Goal: Check status: Check status

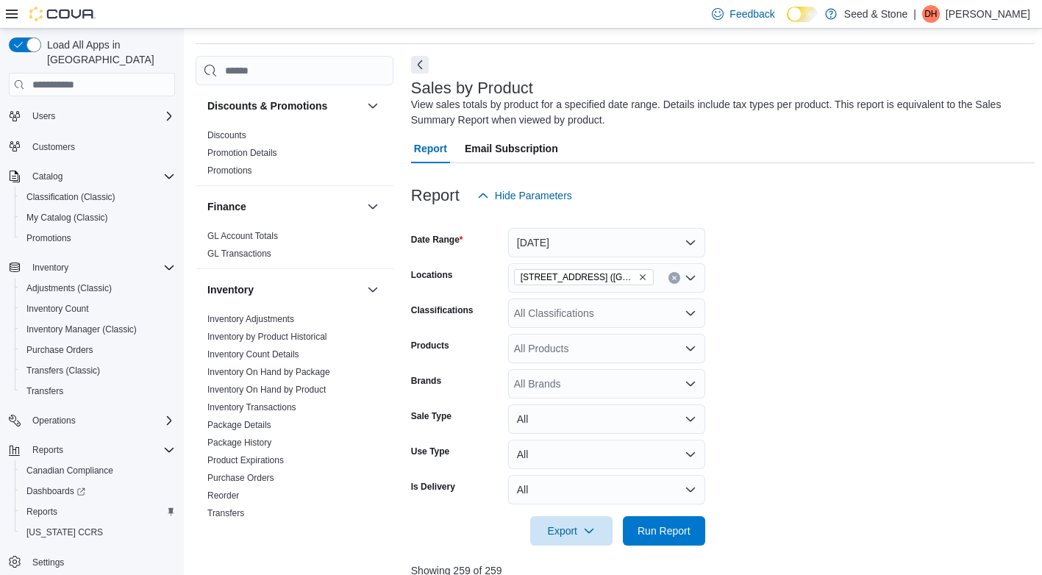
scroll to position [496, 0]
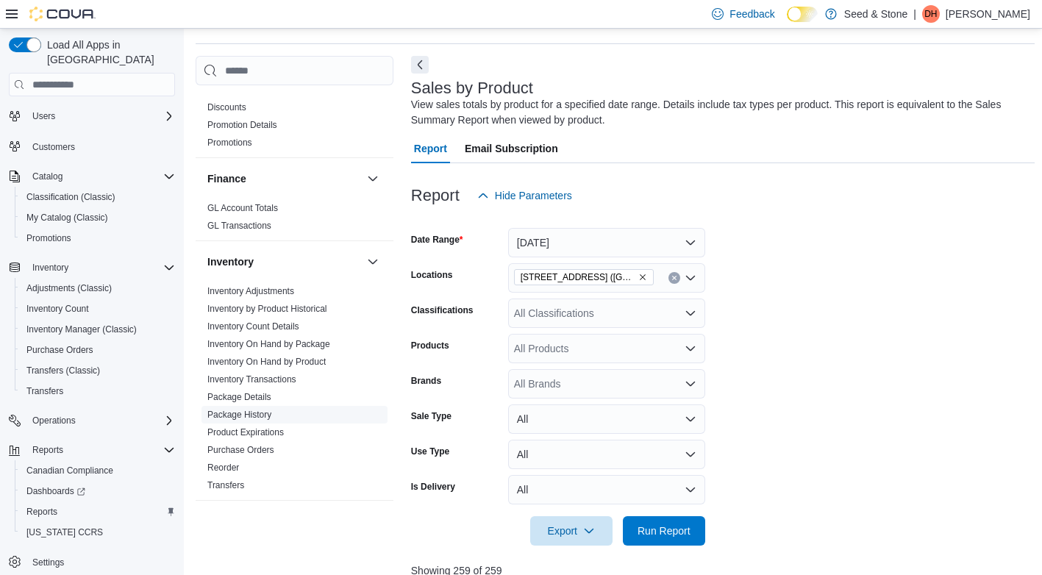
click at [235, 410] on link "Package History" at bounding box center [239, 415] width 64 height 10
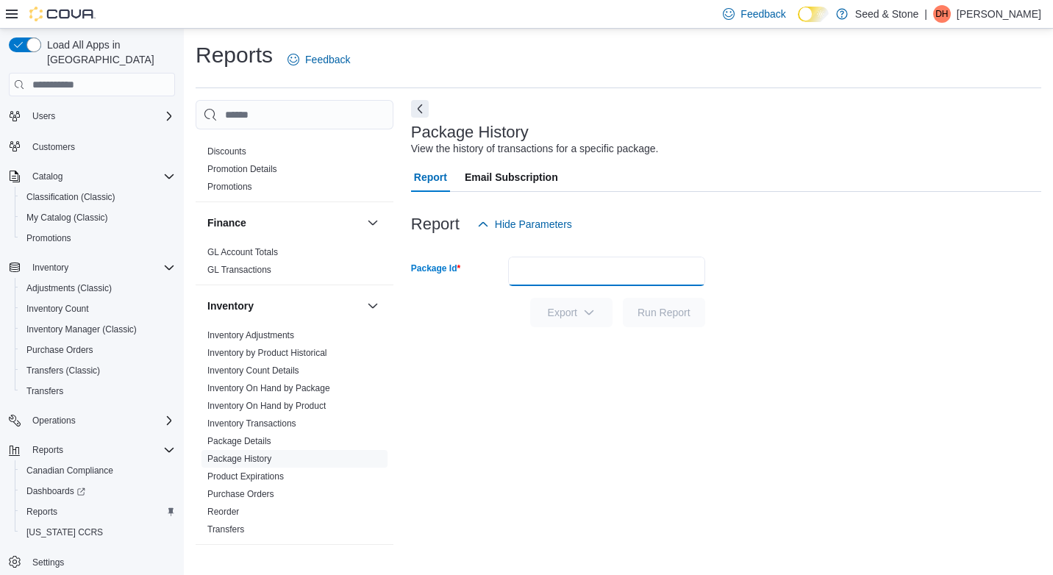
click at [548, 274] on input "Package Id" at bounding box center [606, 271] width 197 height 29
type input "**********"
click at [623, 298] on button "Run Report" at bounding box center [664, 312] width 82 height 29
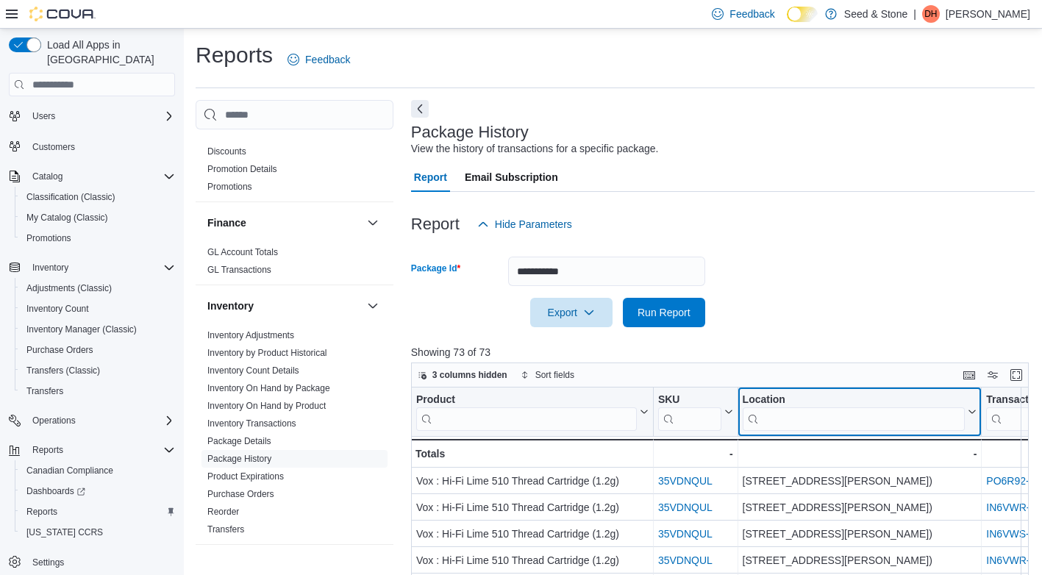
click at [785, 415] on input "search" at bounding box center [853, 419] width 223 height 24
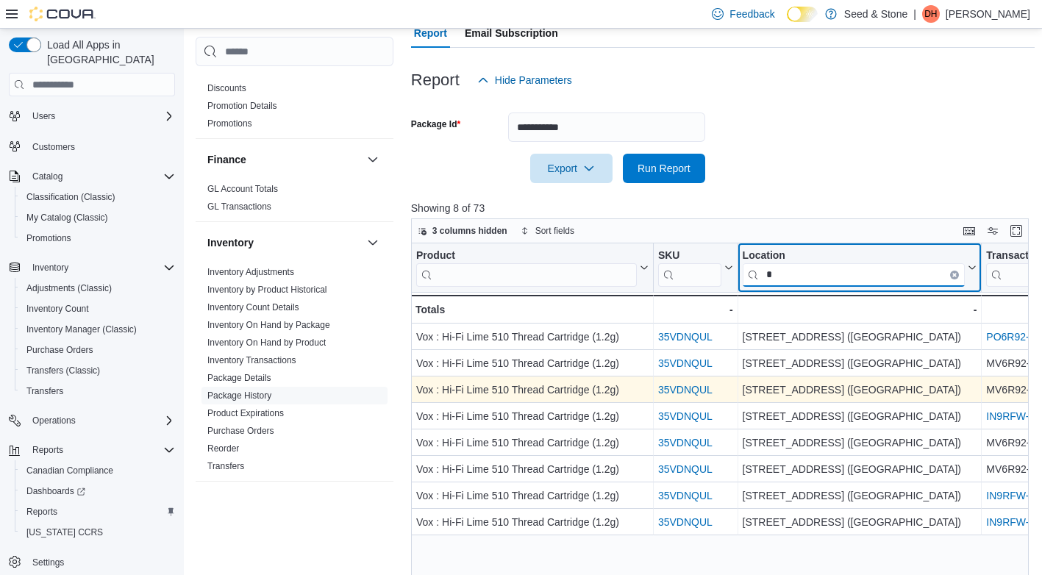
scroll to position [260, 0]
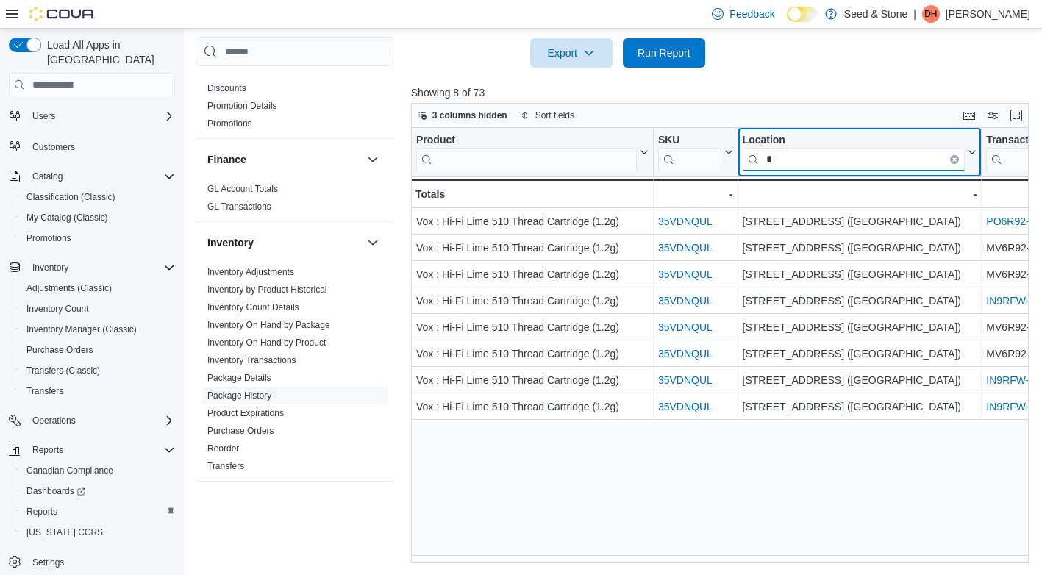
type input "*"
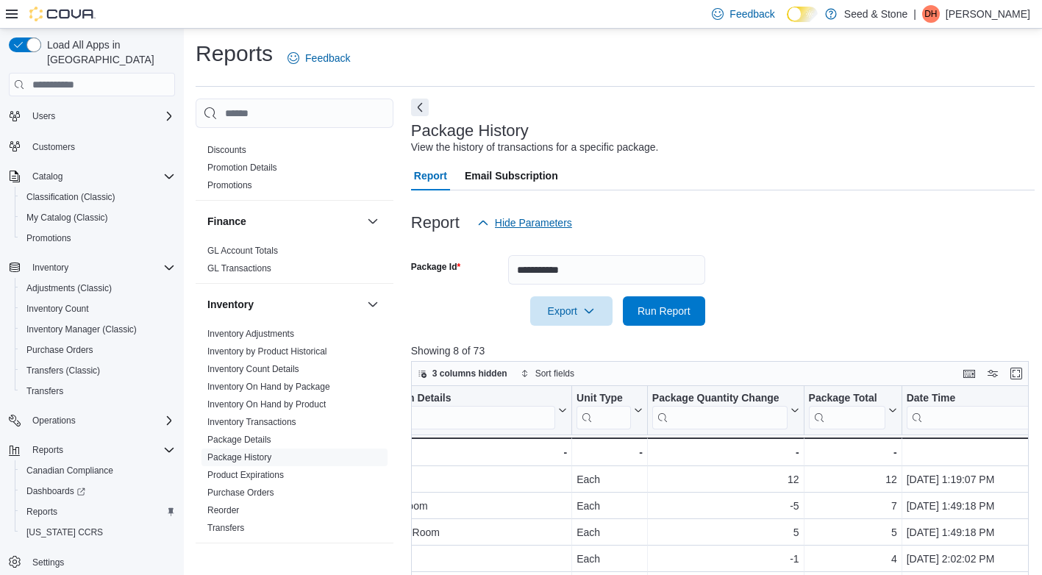
scroll to position [0, 0]
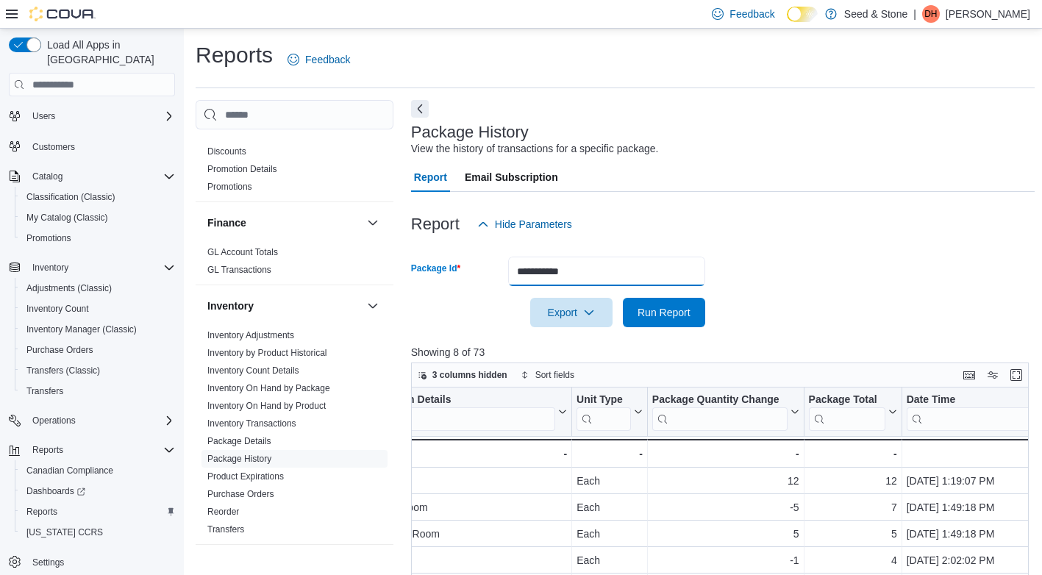
drag, startPoint x: 608, startPoint y: 274, endPoint x: 488, endPoint y: 283, distance: 121.0
click at [488, 283] on div "**********" at bounding box center [558, 271] width 294 height 29
type input "**********"
click at [623, 298] on button "Run Report" at bounding box center [664, 312] width 82 height 29
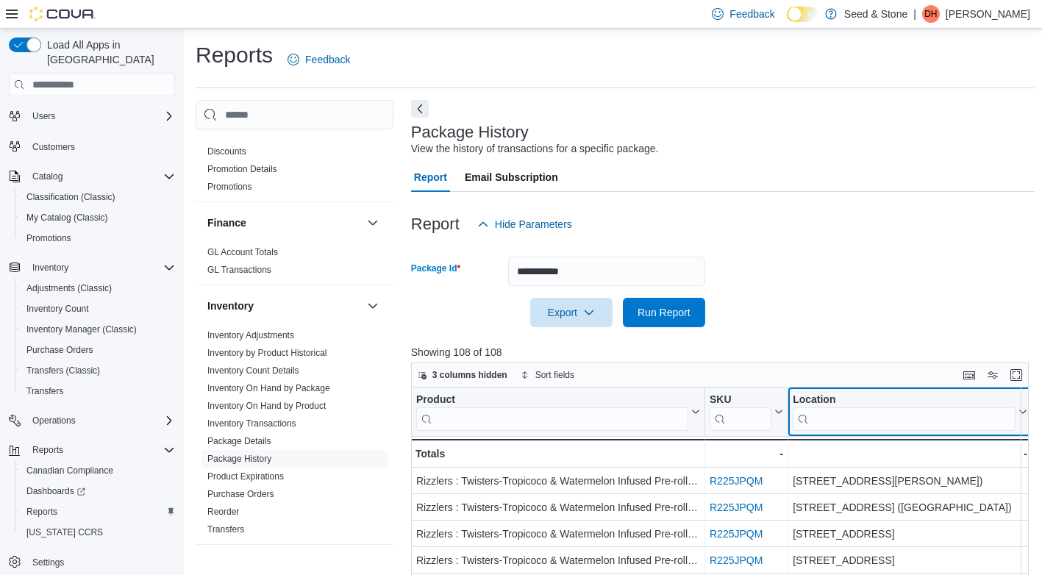
click at [852, 418] on input "search" at bounding box center [904, 419] width 223 height 24
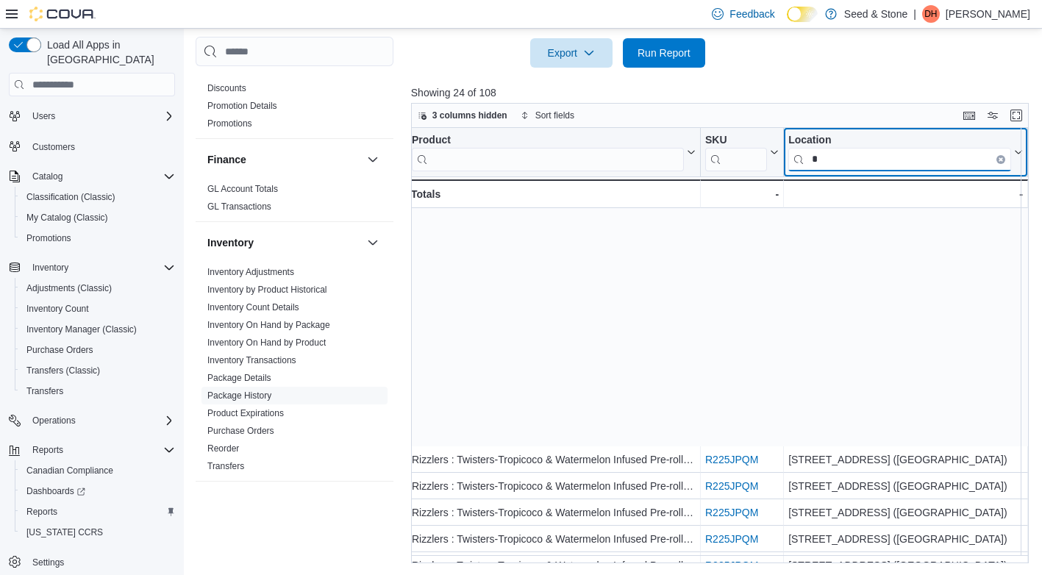
scroll to position [288, 4]
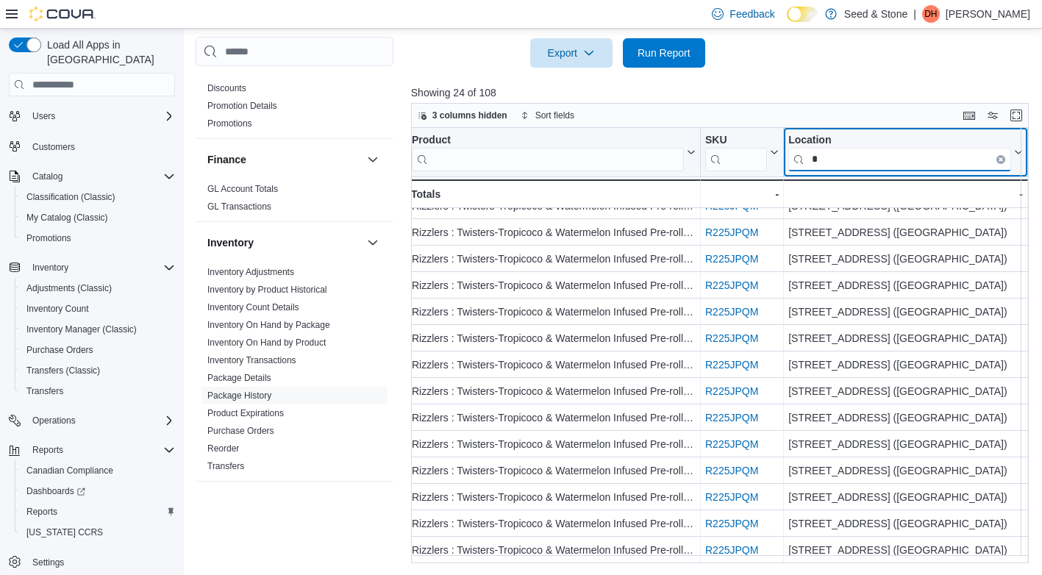
type input "*"
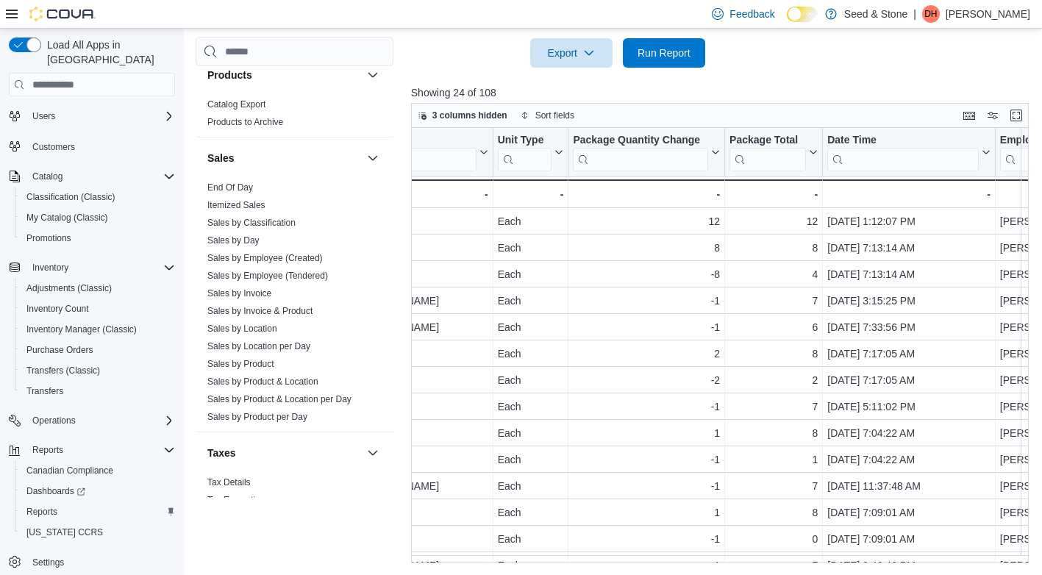
scroll to position [1157, 0]
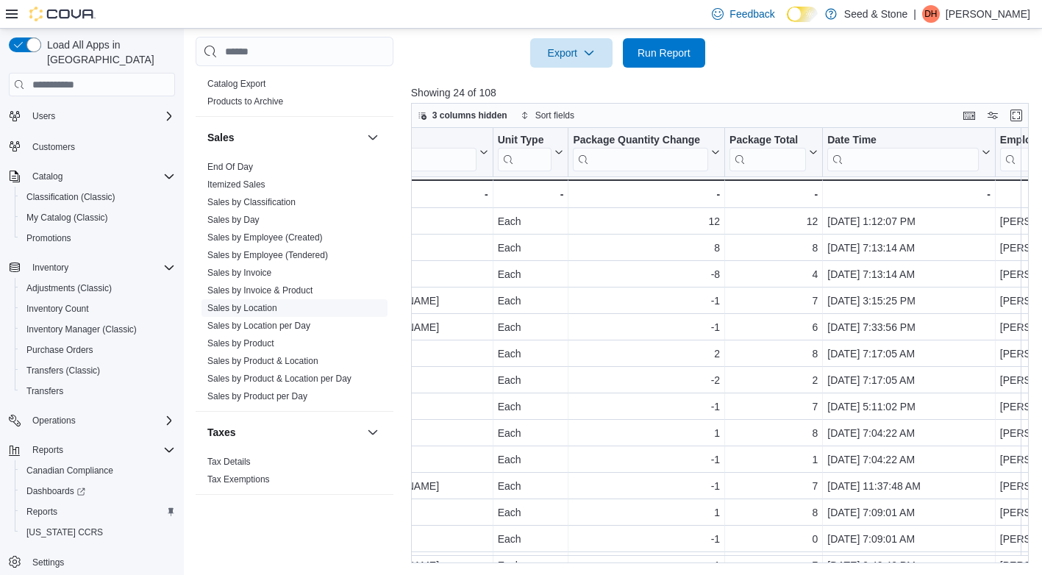
click at [251, 303] on link "Sales by Location" at bounding box center [242, 308] width 70 height 10
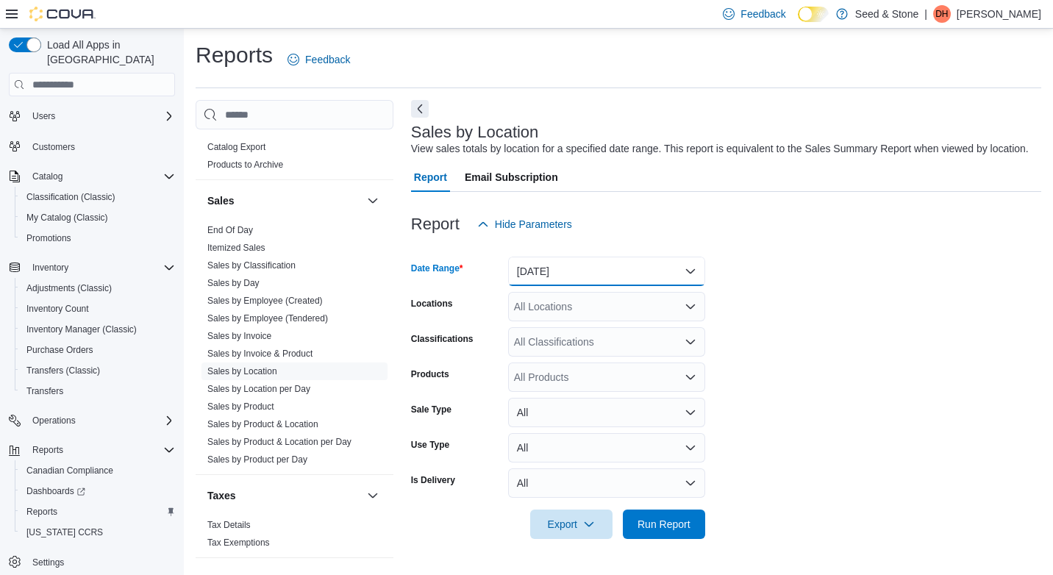
click at [689, 270] on button "[DATE]" at bounding box center [606, 271] width 197 height 29
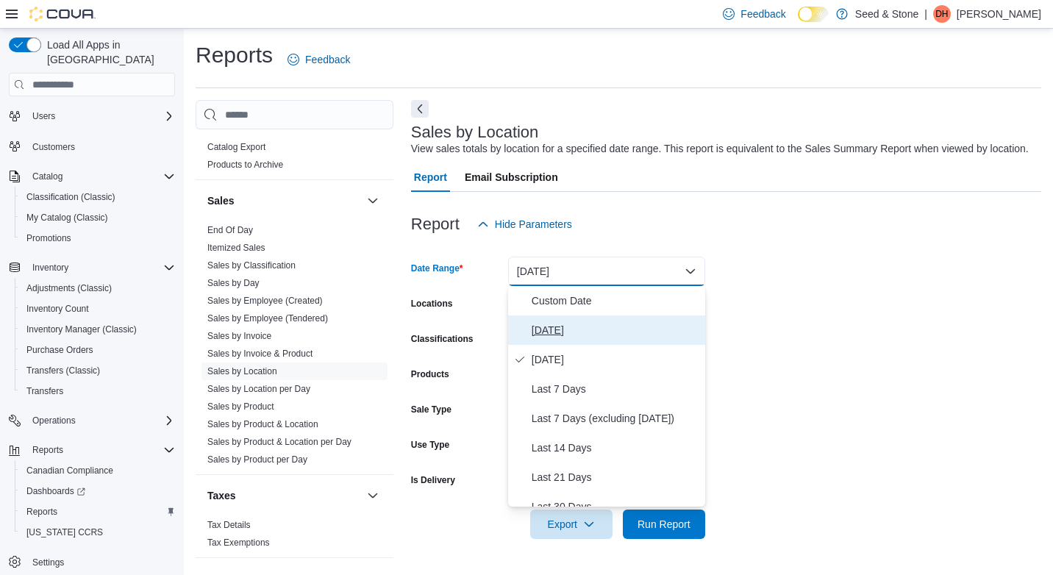
click at [541, 329] on span "[DATE]" at bounding box center [616, 330] width 168 height 18
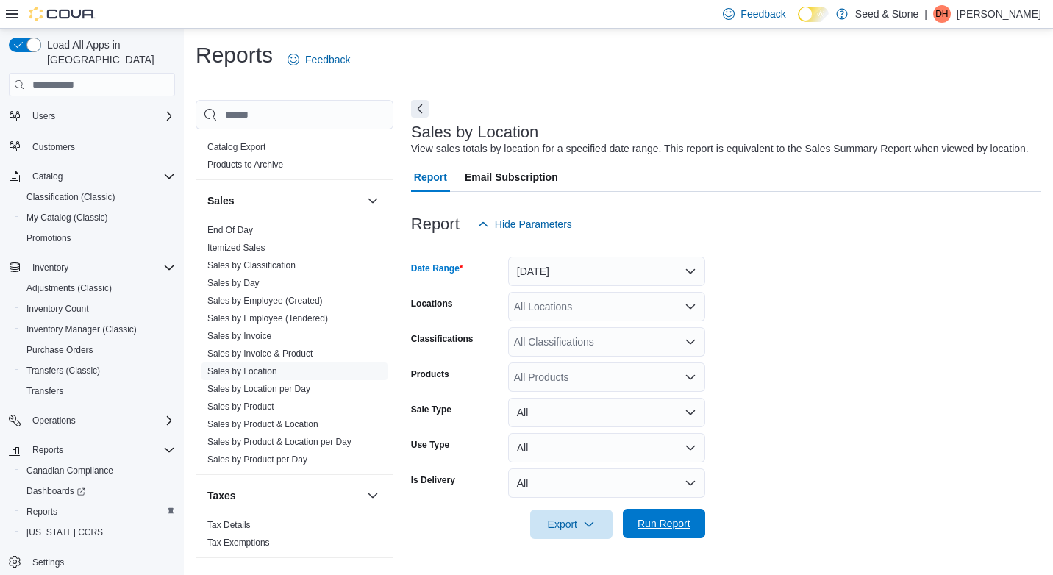
click at [671, 515] on span "Run Report" at bounding box center [664, 523] width 65 height 29
